Goal: Understand process/instructions: Learn how to perform a task or action

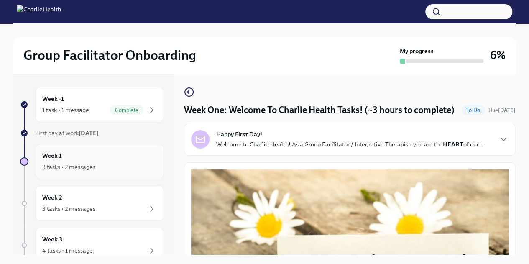
click at [102, 156] on div "Week 1 3 tasks • 2 messages" at bounding box center [99, 161] width 115 height 21
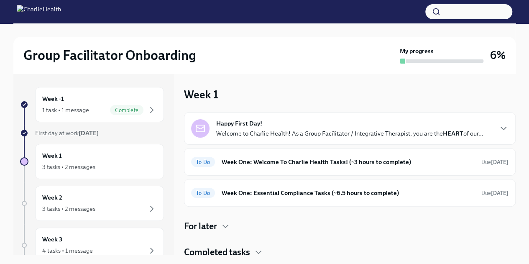
click at [325, 127] on div "Happy First Day! Welcome to Charlie Health! As a Group Facilitator / Integrativ…" at bounding box center [349, 128] width 267 height 18
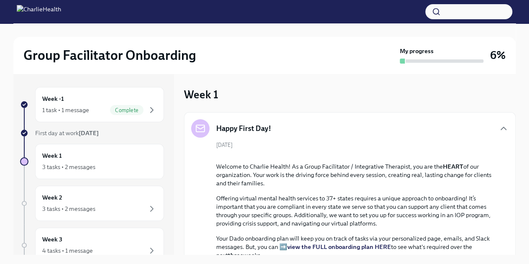
click at [442, 132] on div "Happy First Day!" at bounding box center [350, 128] width 318 height 18
click at [499, 129] on icon "button" at bounding box center [504, 128] width 10 height 10
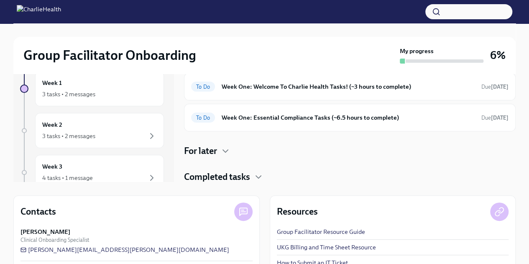
scroll to position [110, 0]
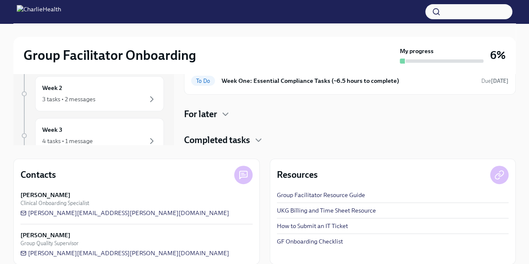
click at [226, 119] on div "Happy First Day! Welcome to Charlie Health! As a Group Facilitator / Integrativ…" at bounding box center [350, 73] width 332 height 146
click at [225, 114] on icon "button" at bounding box center [226, 114] width 10 height 10
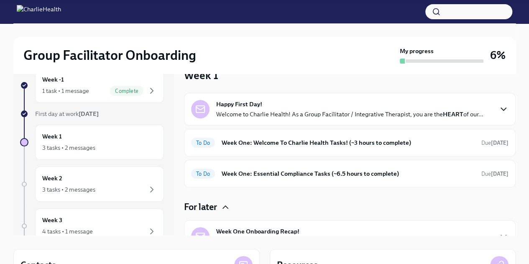
scroll to position [9, 0]
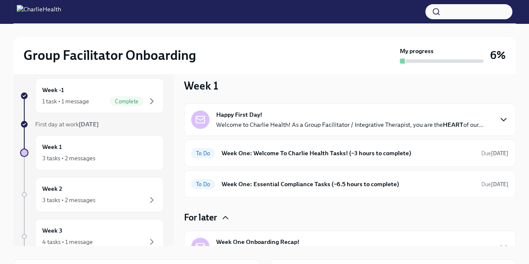
click at [499, 117] on icon "button" at bounding box center [504, 120] width 10 height 10
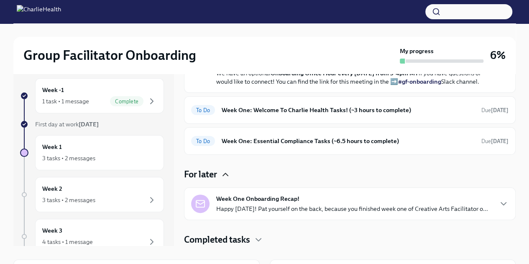
scroll to position [285, 0]
drag, startPoint x: 516, startPoint y: 200, endPoint x: 509, endPoint y: 222, distance: 23.3
click at [509, 222] on div "Group Facilitator Onboarding My progress 6% Week -1 1 task • 1 message Complete…" at bounding box center [264, 195] width 529 height 361
click at [330, 115] on h6 "Week One: Welcome To Charlie Health Tasks! (~3 hours to complete)" at bounding box center [348, 109] width 253 height 9
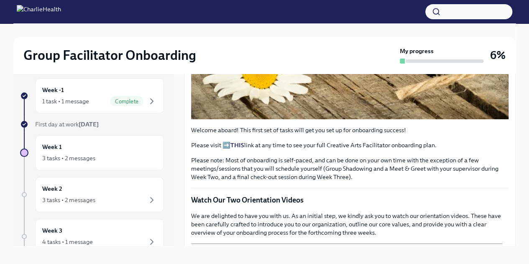
scroll to position [236, 0]
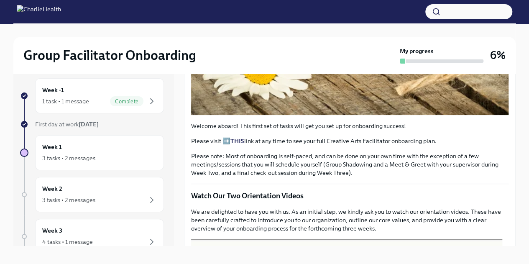
click at [239, 145] on strong "THIS" at bounding box center [238, 141] width 14 height 8
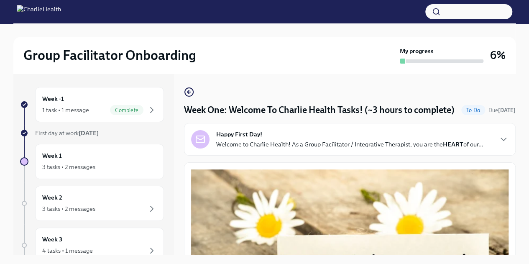
drag, startPoint x: 525, startPoint y: 0, endPoint x: 214, endPoint y: 33, distance: 312.3
click at [214, 33] on div at bounding box center [264, 29] width 503 height 13
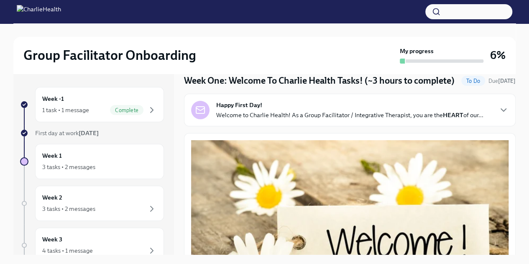
scroll to position [31, 0]
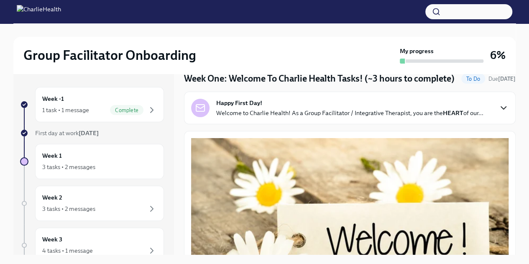
click at [501, 109] on icon "button" at bounding box center [503, 108] width 5 height 3
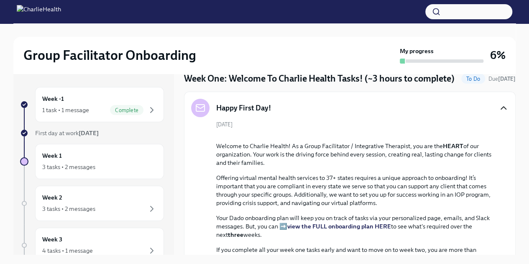
click at [500, 113] on icon "button" at bounding box center [504, 108] width 10 height 10
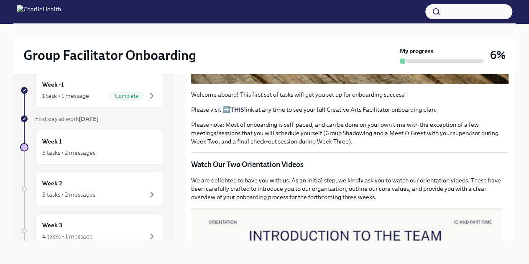
scroll to position [264, 0]
